Goal: Transaction & Acquisition: Purchase product/service

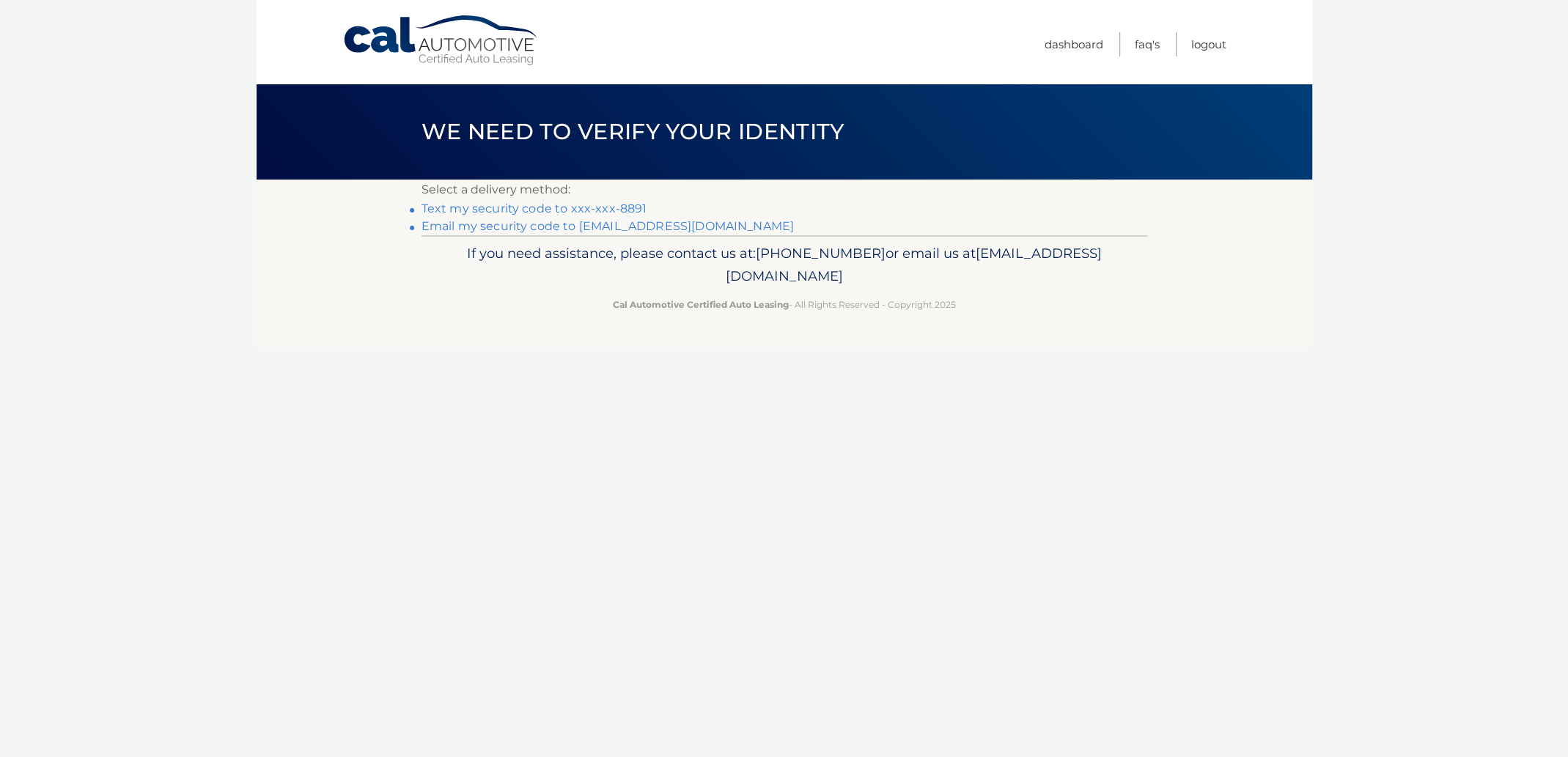
click at [508, 225] on link "**********" at bounding box center [607, 225] width 373 height 14
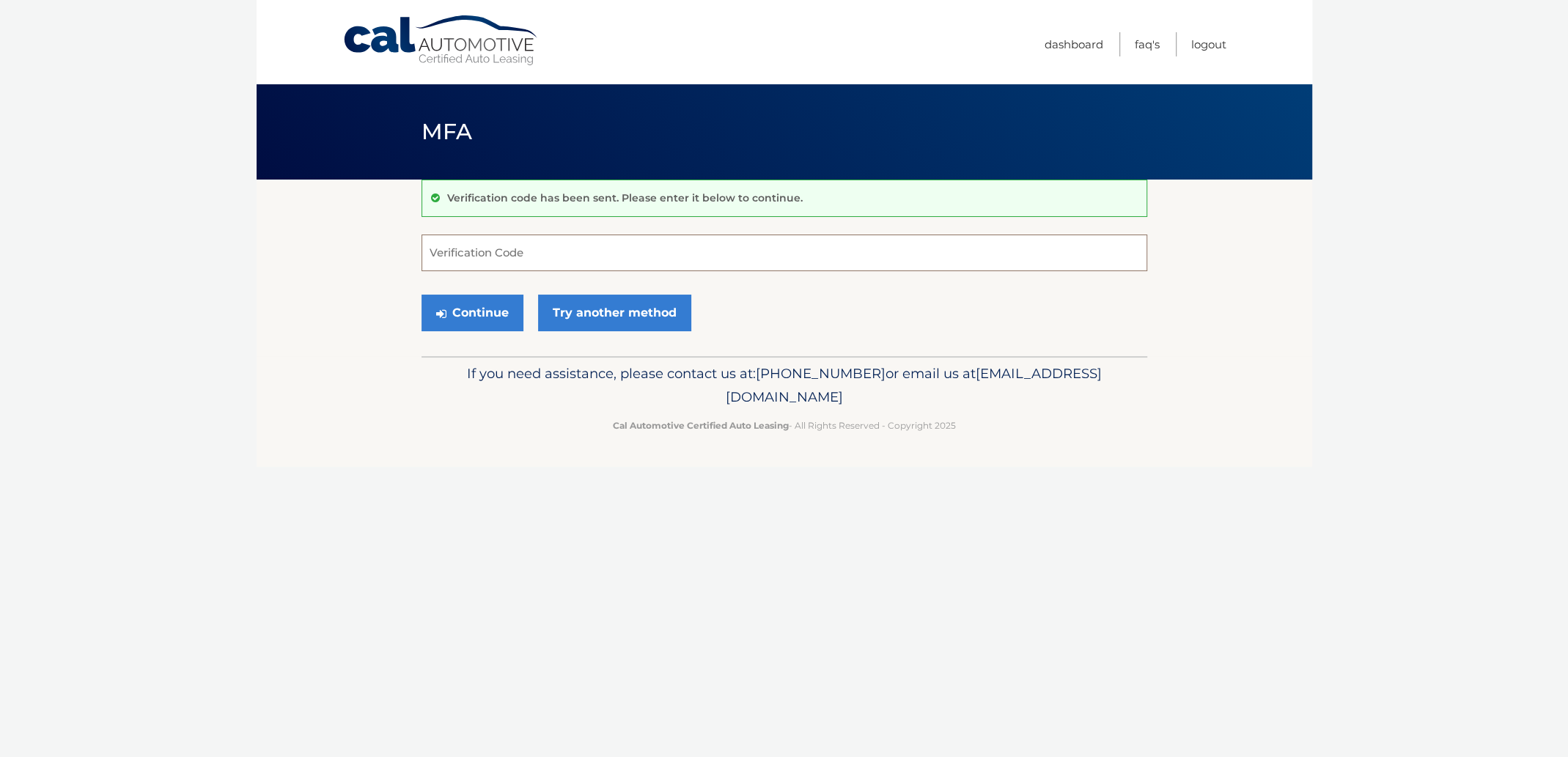
click at [442, 248] on input "Verification Code" at bounding box center [784, 253] width 726 height 37
paste input "701074"
type input "701074"
click at [470, 317] on button "Continue" at bounding box center [472, 313] width 102 height 37
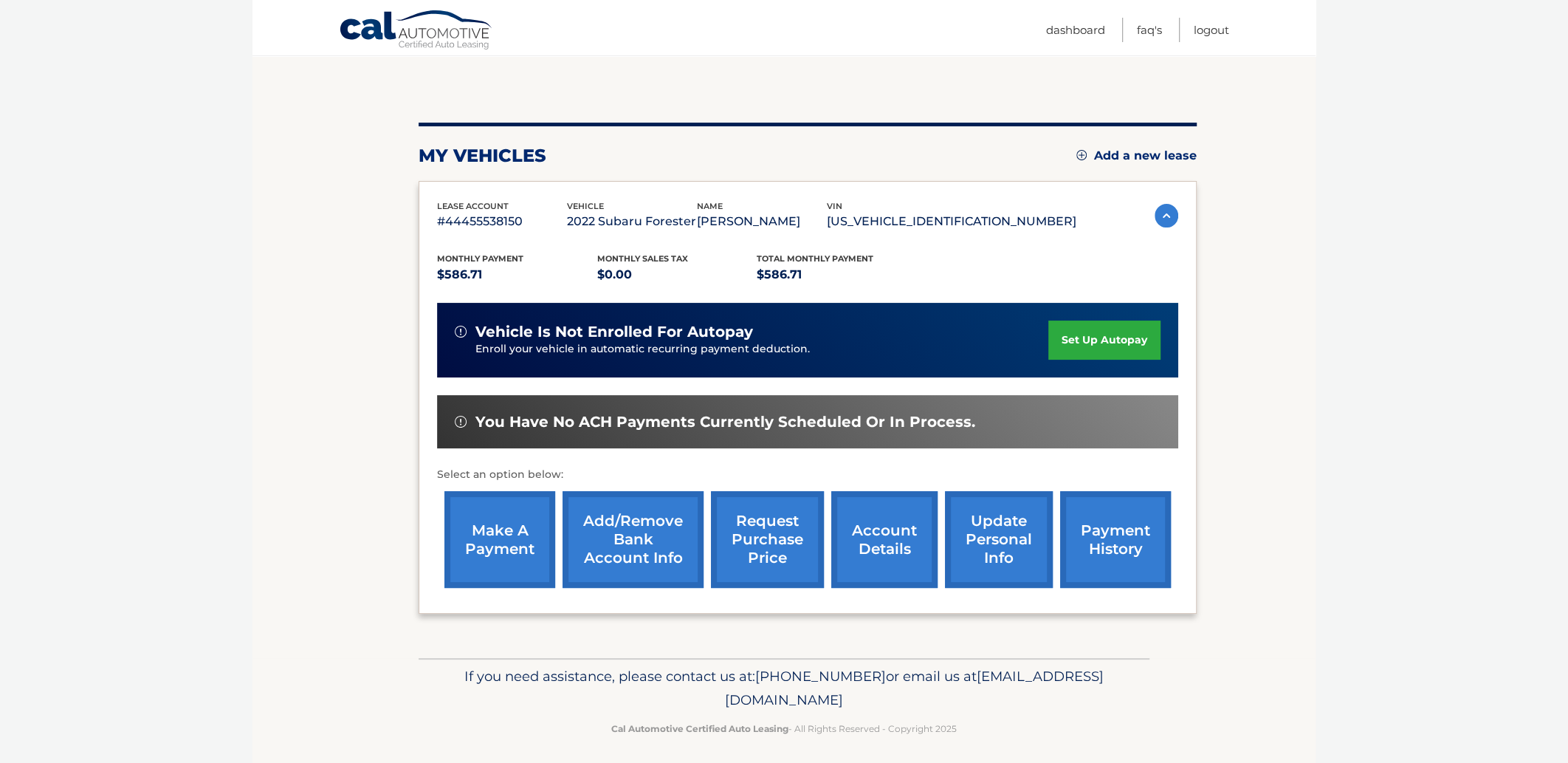
scroll to position [128, 0]
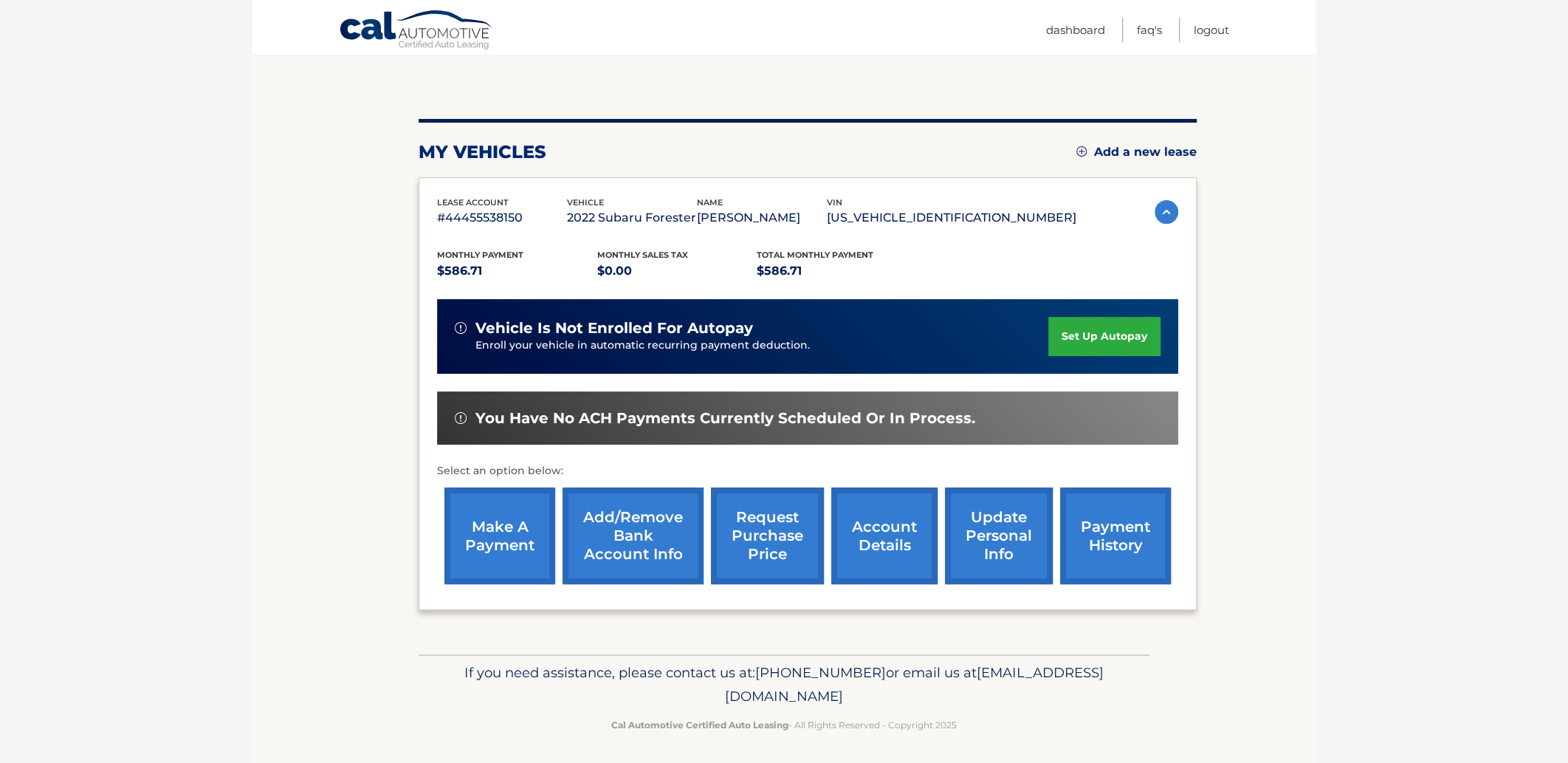
click at [873, 534] on link "account details" at bounding box center [884, 535] width 106 height 97
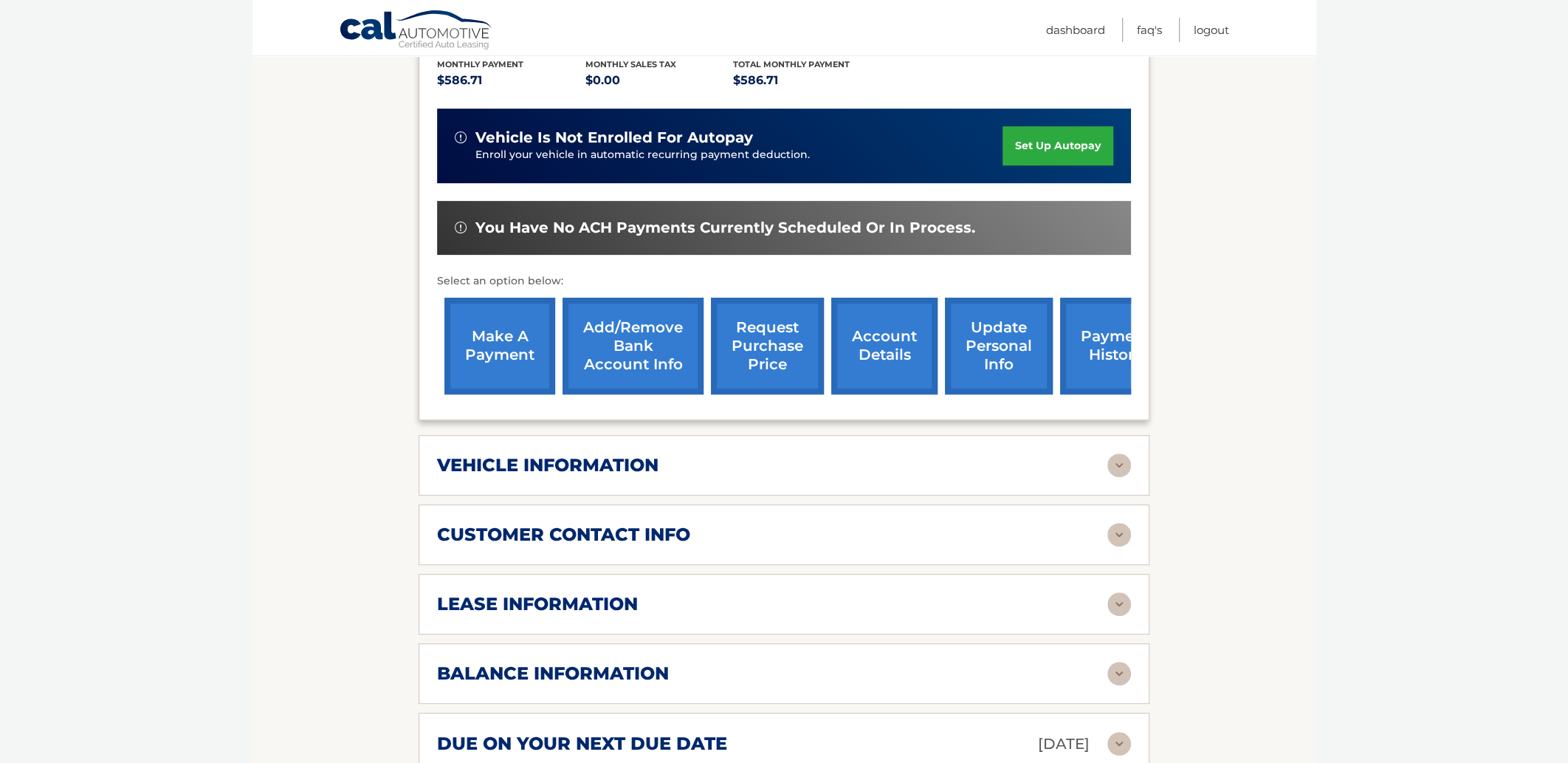
scroll to position [370, 0]
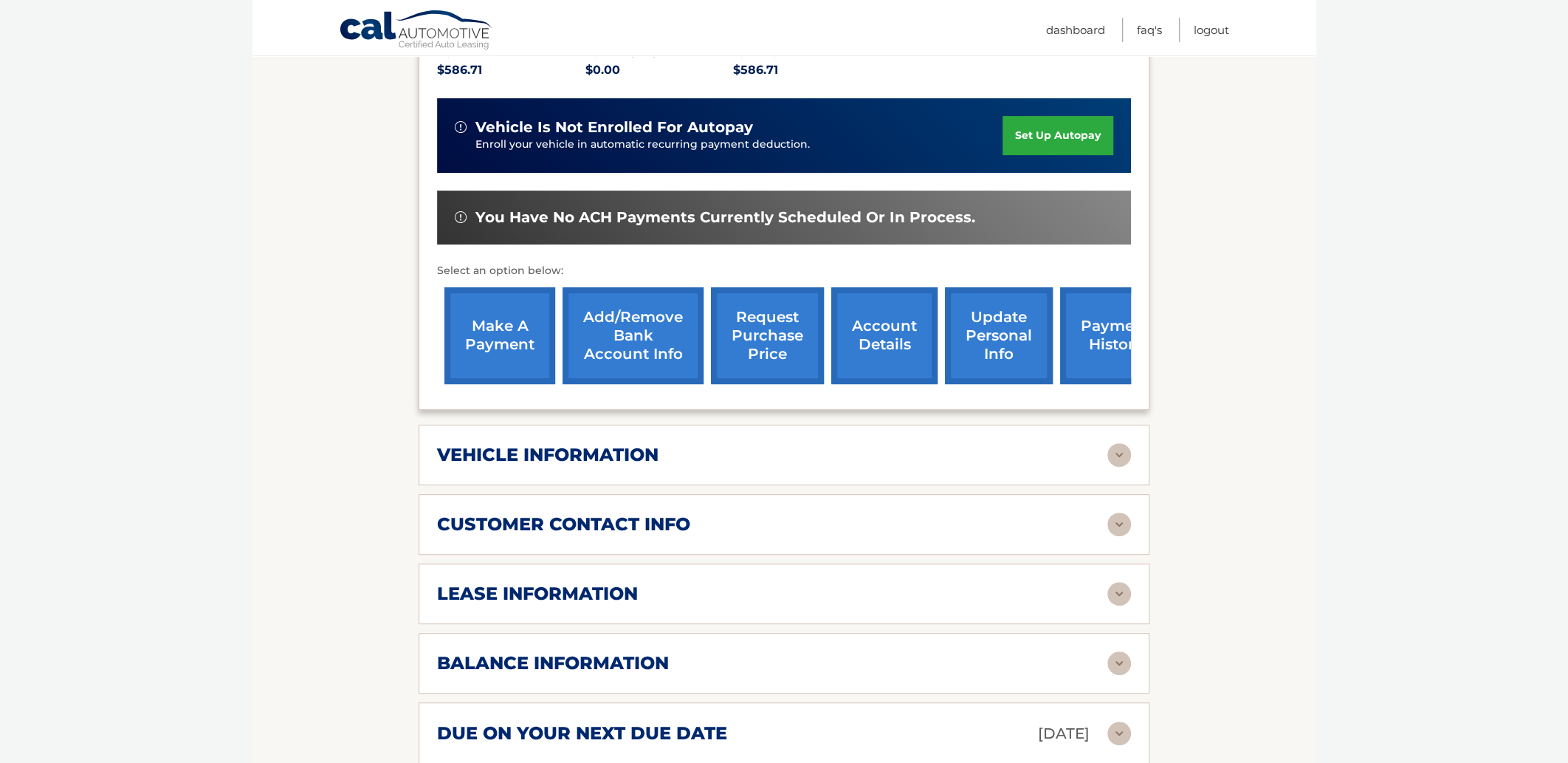
click at [1118, 582] on img at bounding box center [1119, 594] width 24 height 24
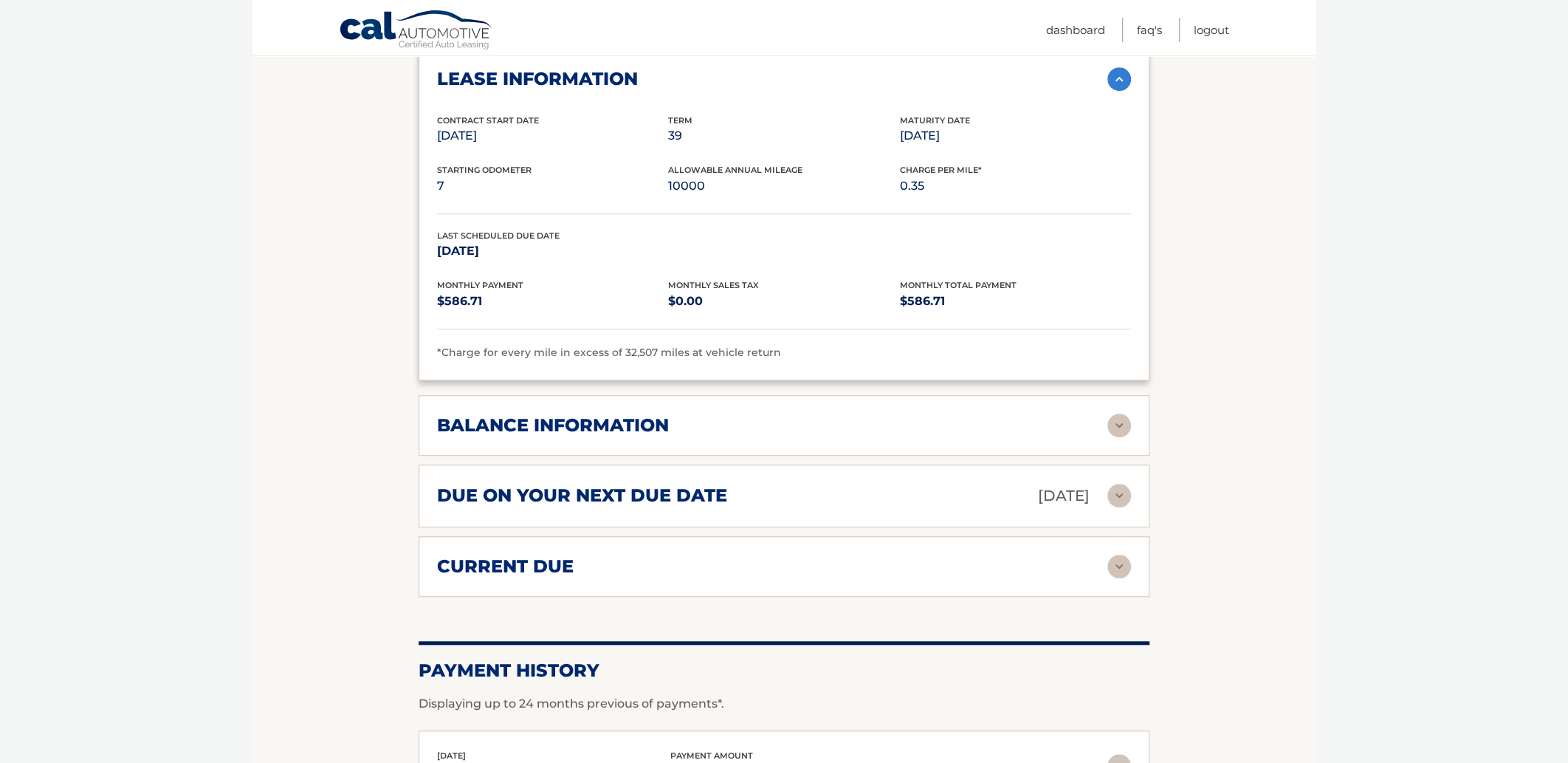
scroll to position [885, 0]
click at [1080, 554] on div "current due" at bounding box center [772, 565] width 670 height 22
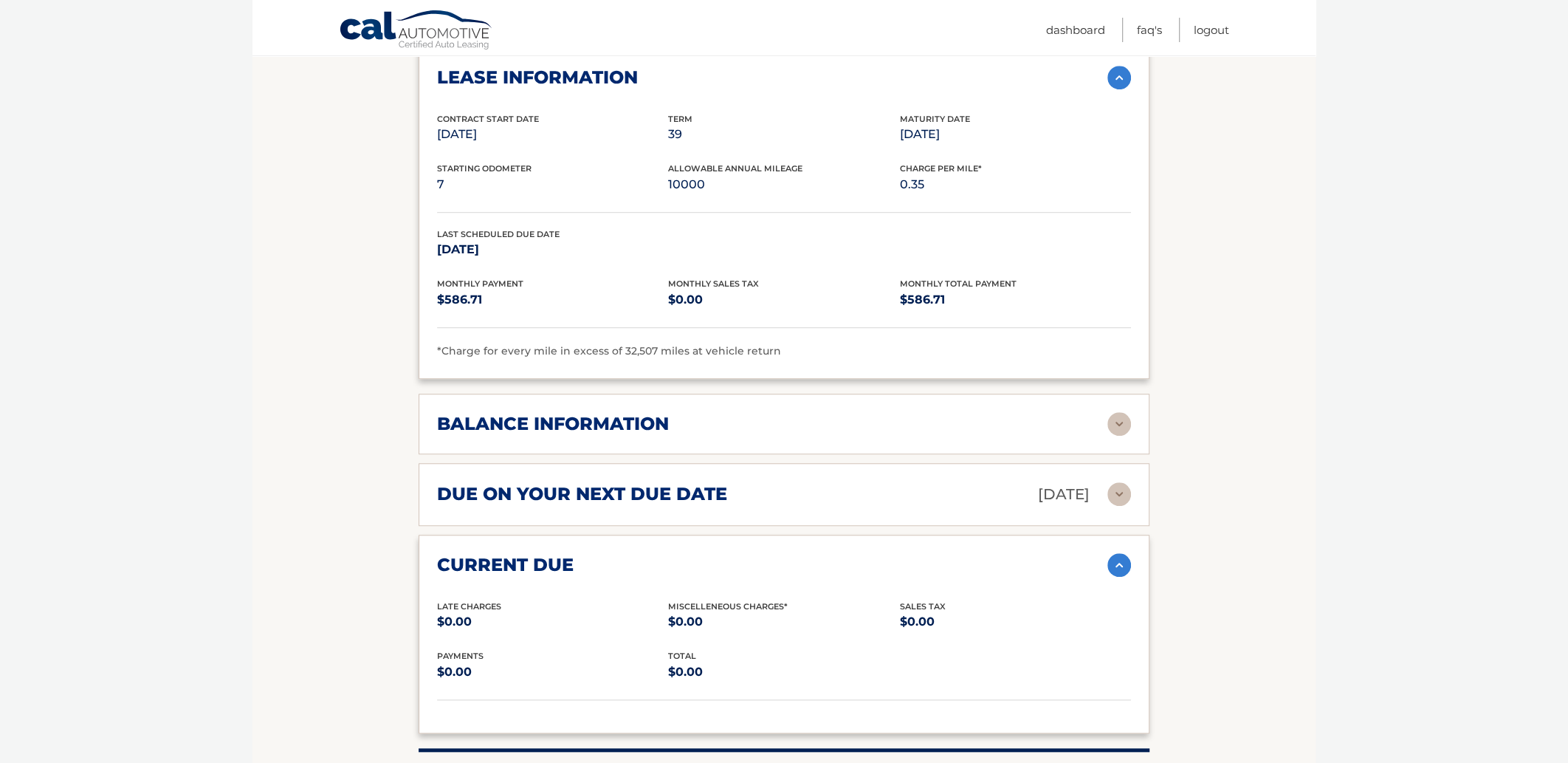
click at [1108, 483] on img at bounding box center [1119, 494] width 24 height 24
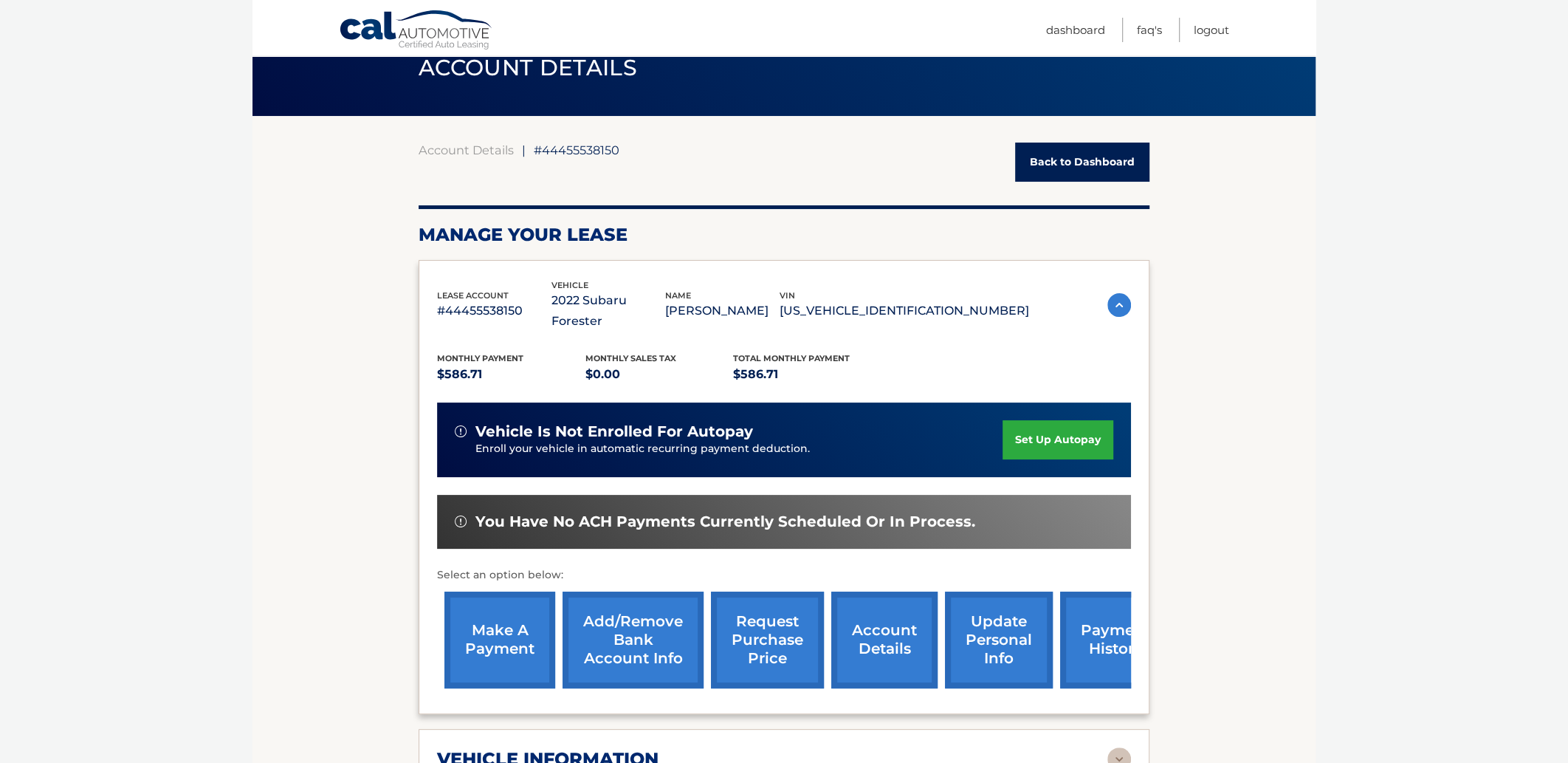
scroll to position [74, 0]
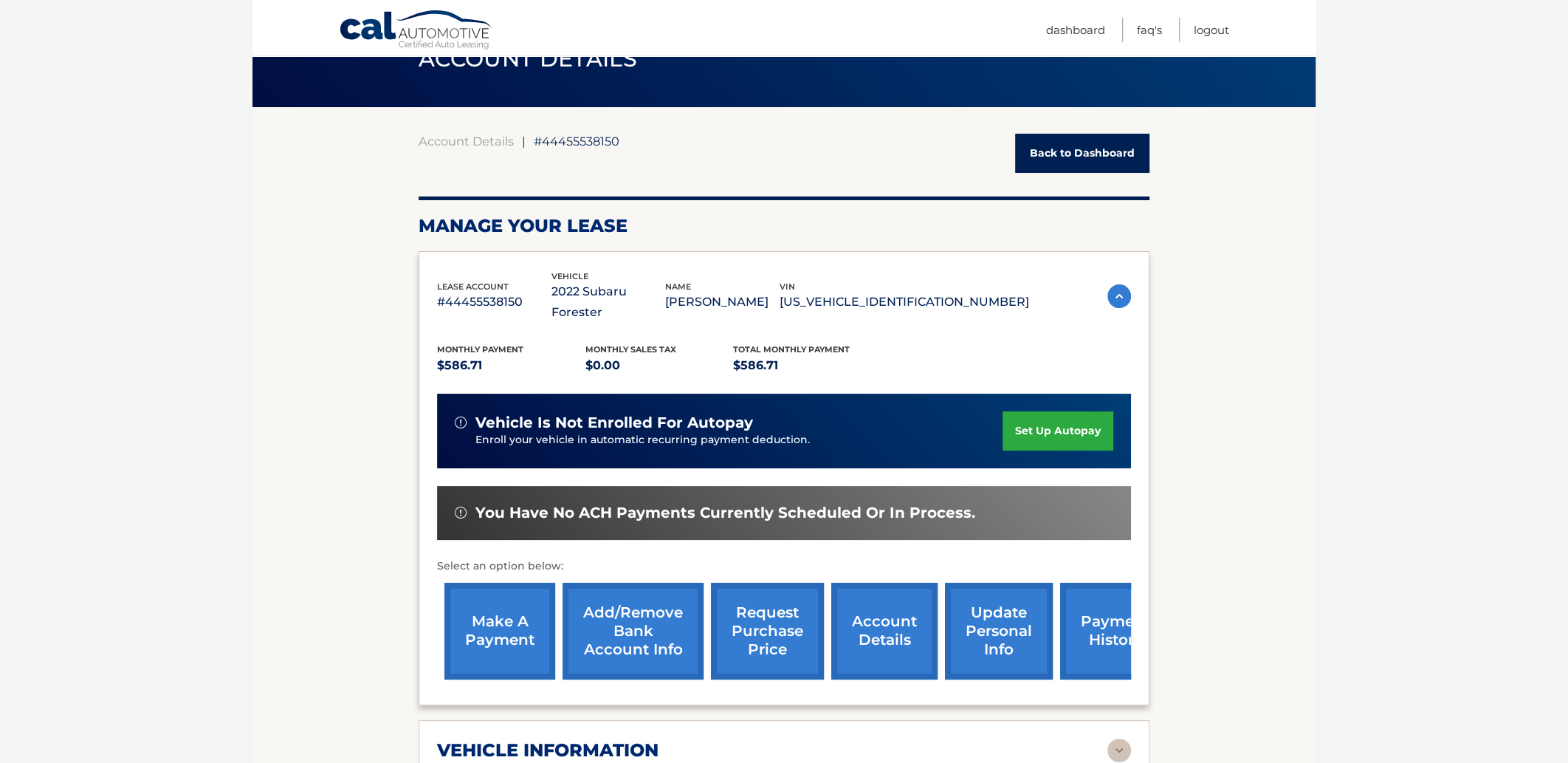
click at [496, 608] on link "make a payment" at bounding box center [500, 631] width 111 height 97
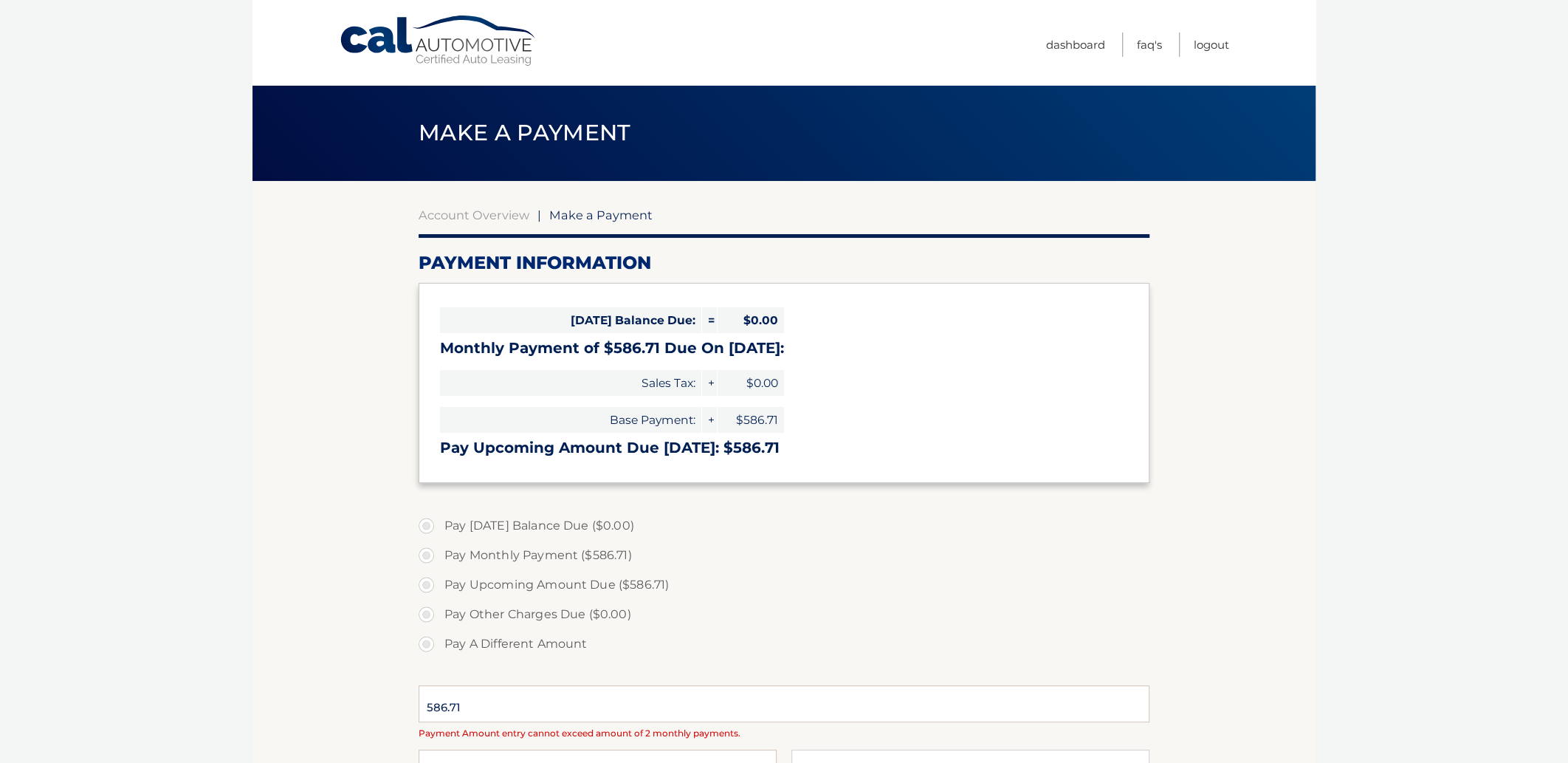
select select "Y2Y4NTg5YTYtZDZhYi00ZTkwLTgxZWYtMzA0NWRjZGQ2ZjNl"
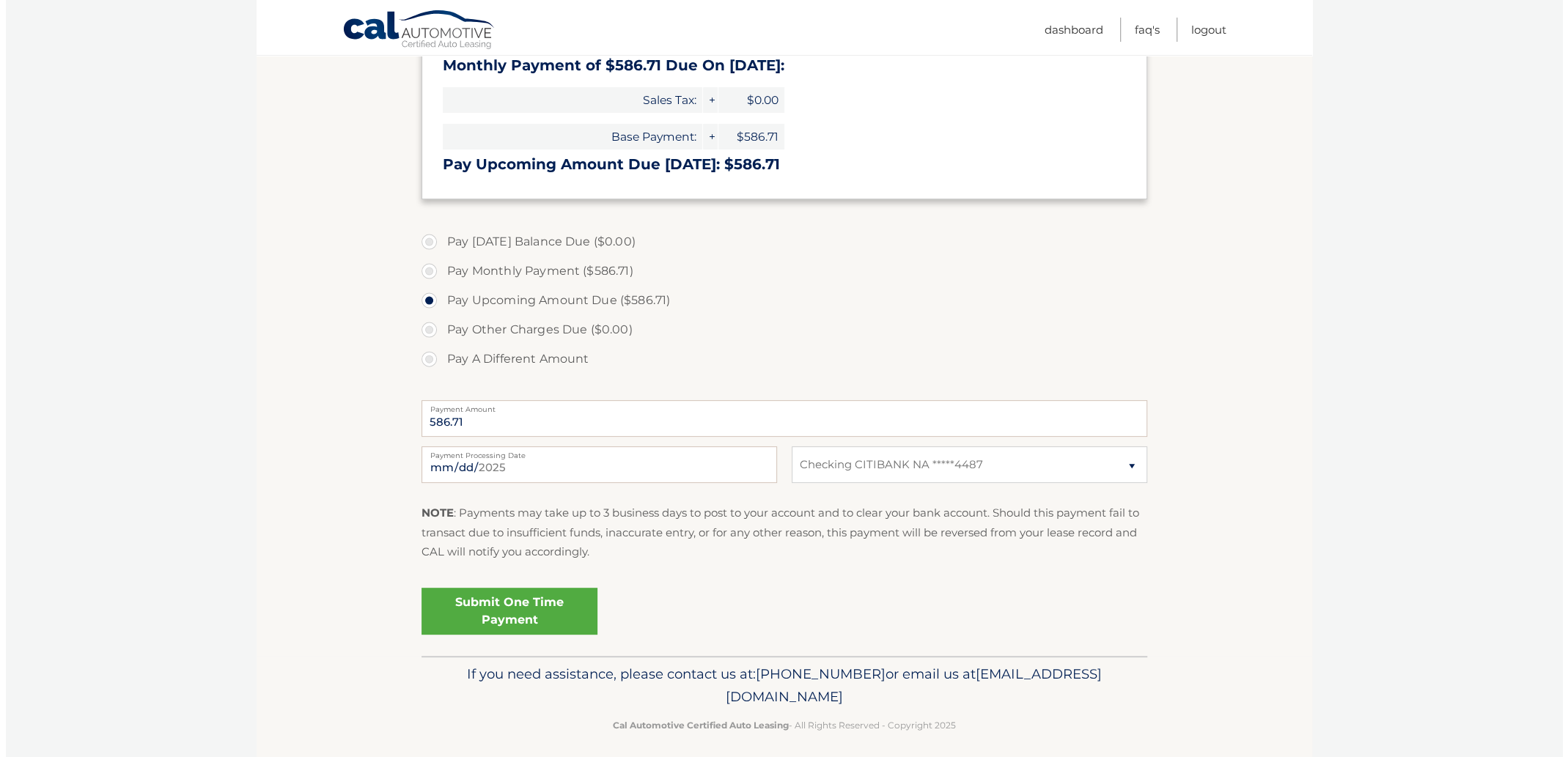
scroll to position [289, 0]
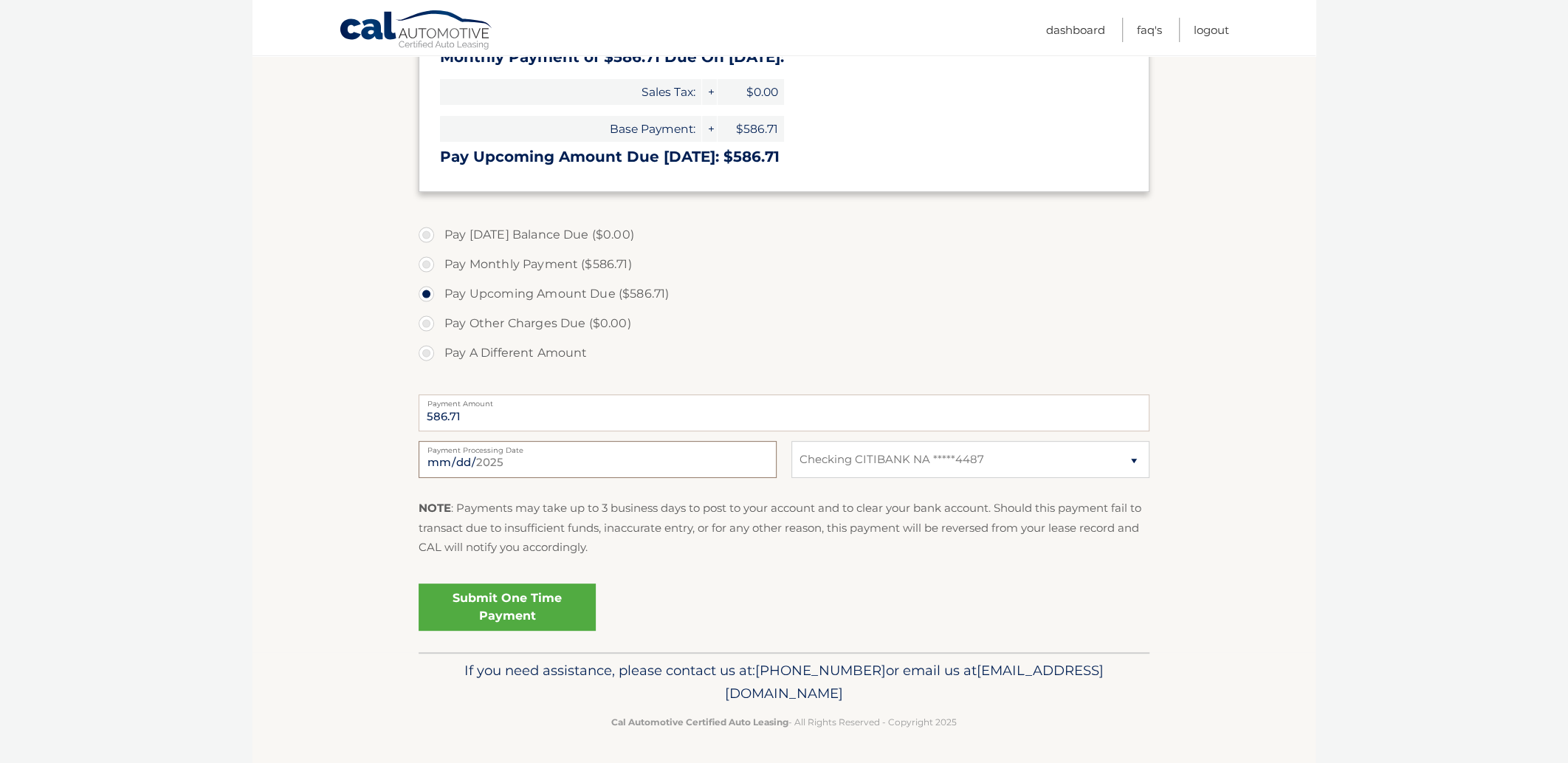
click at [505, 459] on input "[DATE]" at bounding box center [597, 459] width 358 height 37
type input "[DATE]"
click at [515, 607] on link "Submit One Time Payment" at bounding box center [507, 607] width 177 height 47
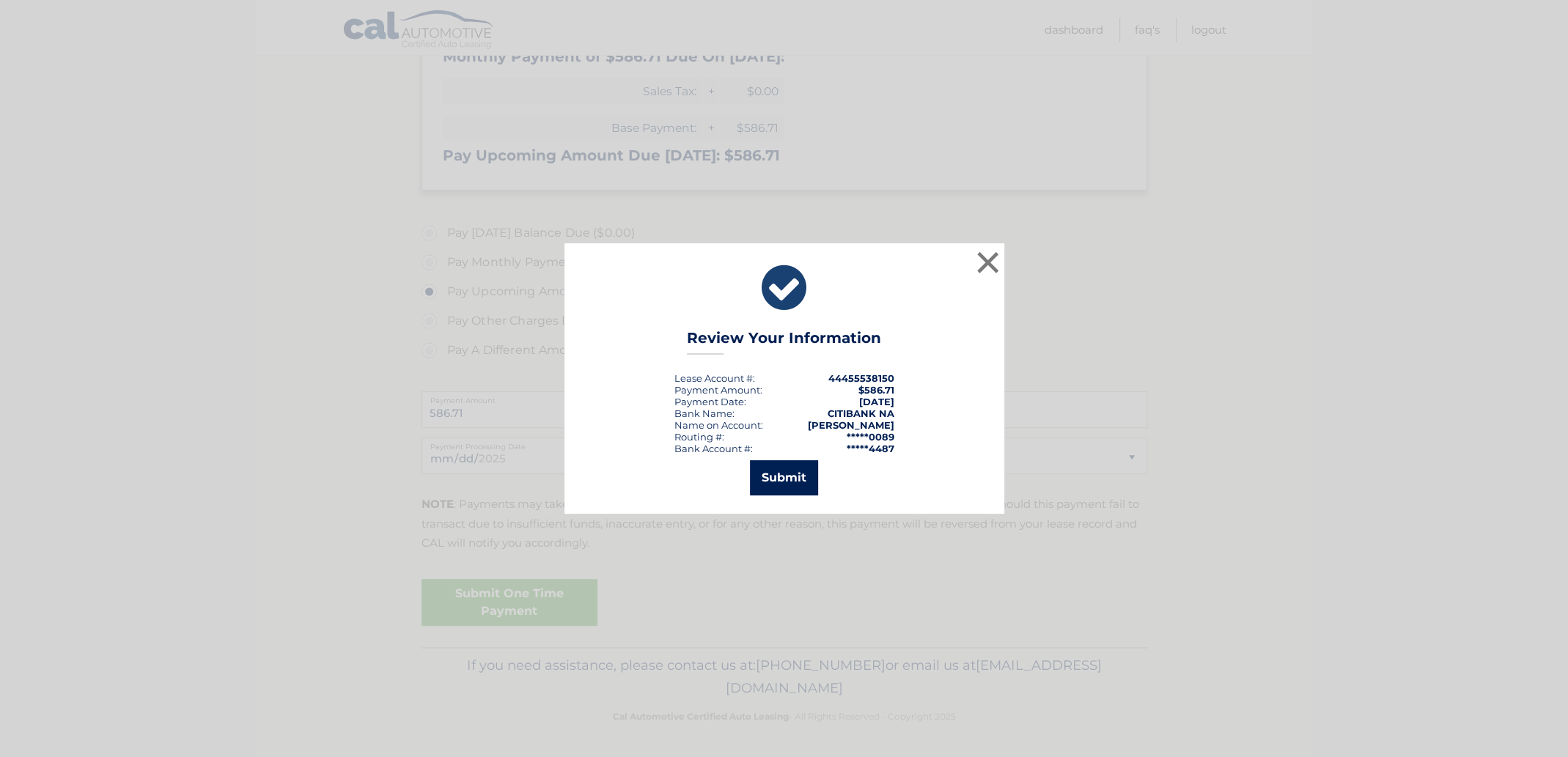
click at [785, 476] on button "Submit" at bounding box center [784, 477] width 68 height 35
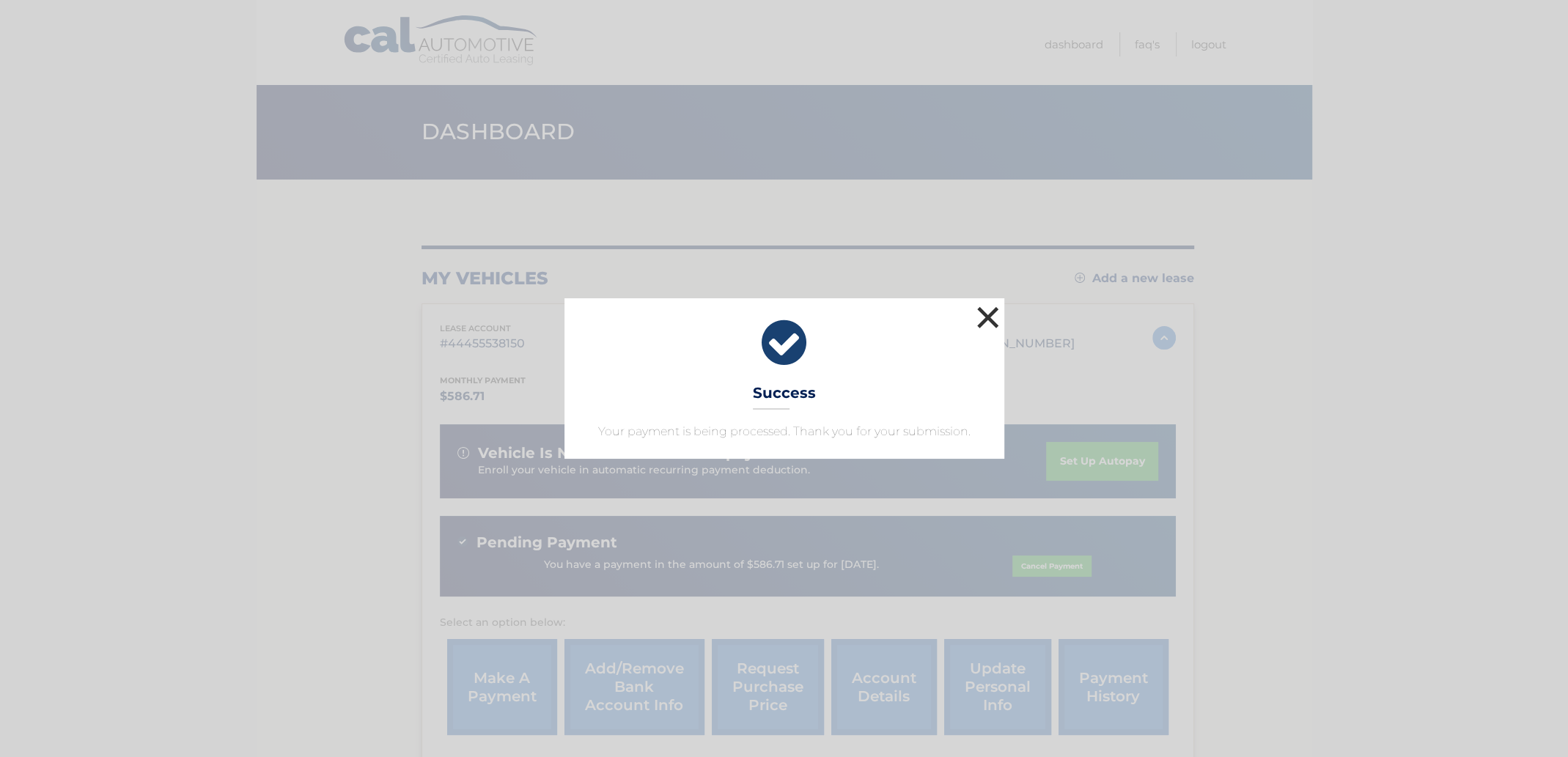
click at [989, 313] on button "×" at bounding box center [988, 317] width 29 height 29
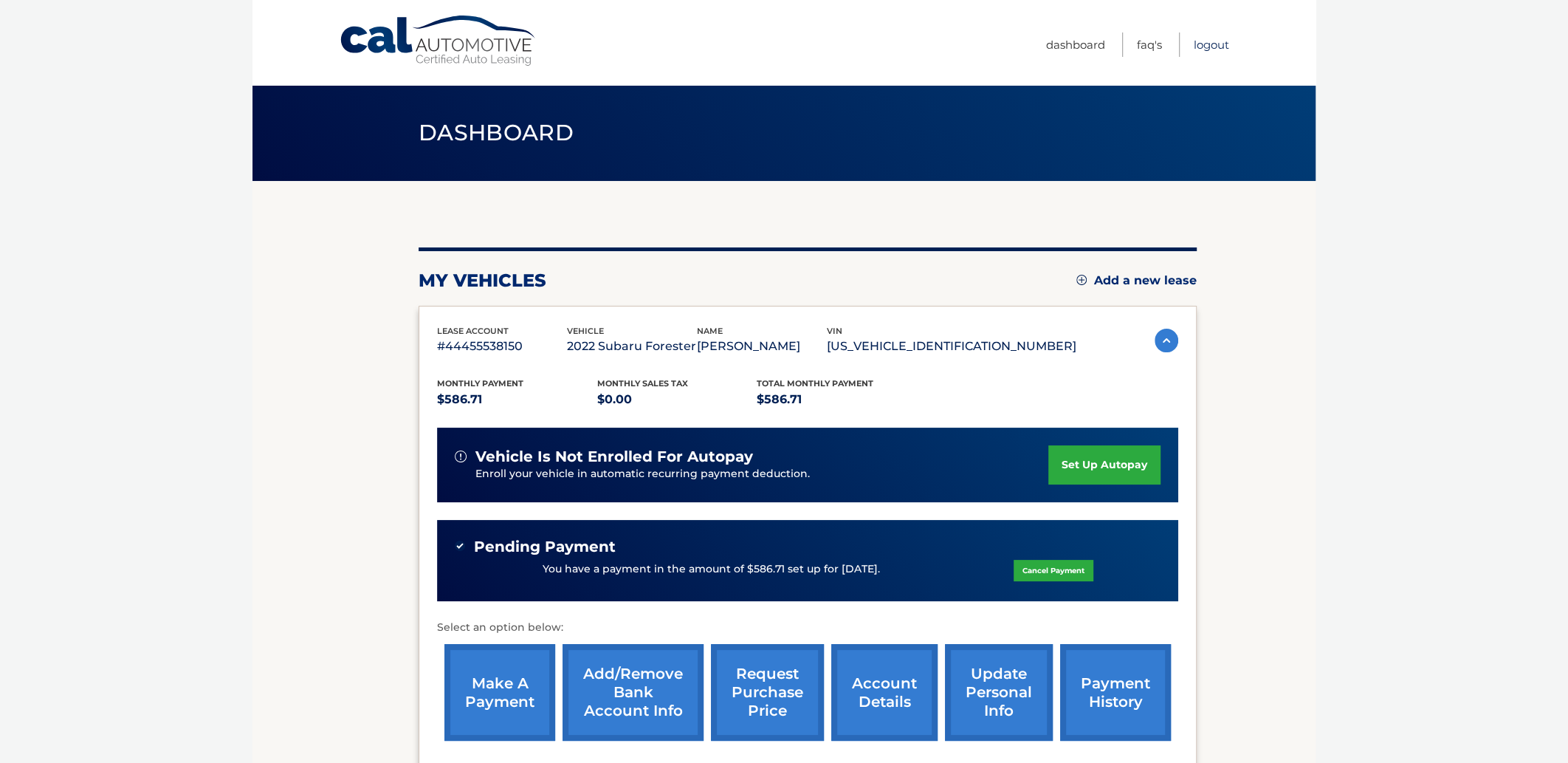
click at [1208, 48] on link "Logout" at bounding box center [1210, 45] width 35 height 25
